Goal: Task Accomplishment & Management: Use online tool/utility

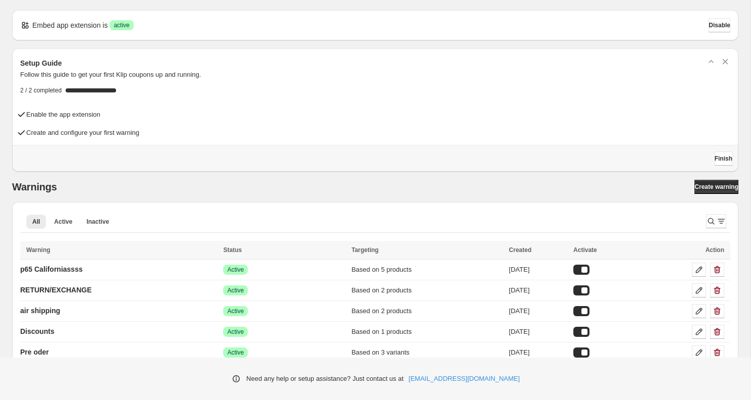
click at [178, 192] on div "Warnings Create warning" at bounding box center [375, 187] width 727 height 14
